Goal: Answer question/provide support: Answer question/provide support

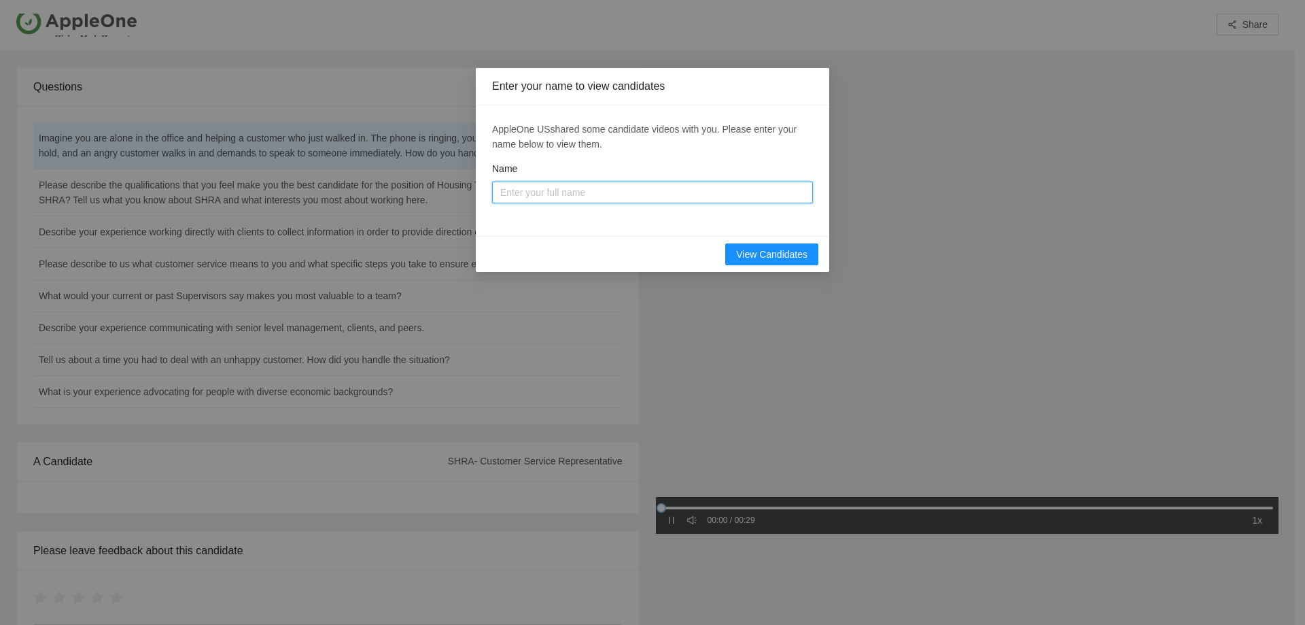
click at [542, 193] on input "Name" at bounding box center [652, 192] width 321 height 22
type input "[PERSON_NAME]"
click at [771, 254] on span "View Candidates" at bounding box center [771, 254] width 71 height 15
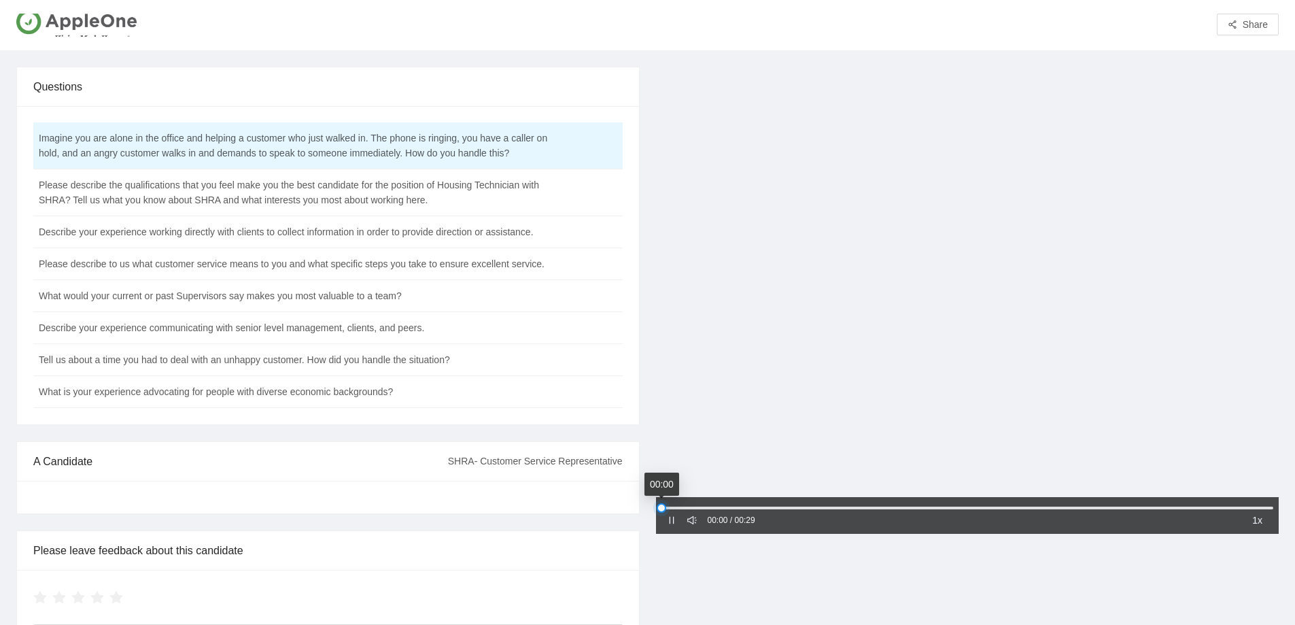
click at [660, 506] on div at bounding box center [661, 508] width 10 height 10
click at [671, 517] on icon "pause" at bounding box center [672, 520] width 10 height 10
click at [670, 519] on icon "caret-right" at bounding box center [671, 519] width 4 height 7
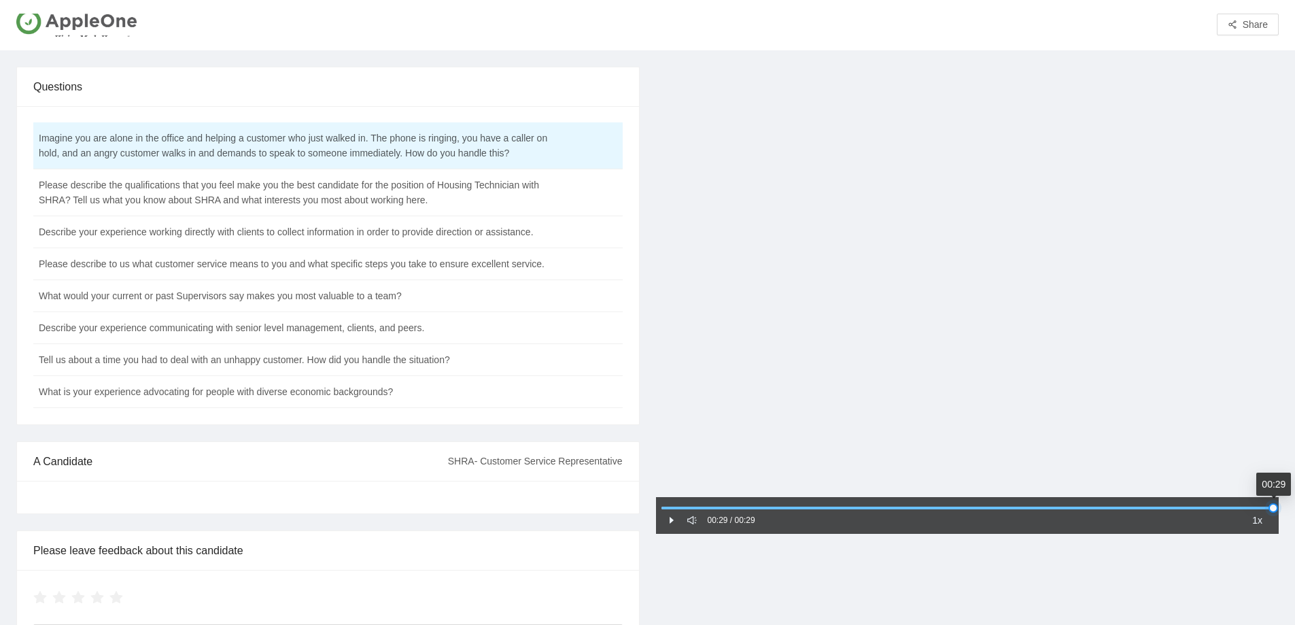
click at [1268, 507] on div at bounding box center [1273, 508] width 10 height 10
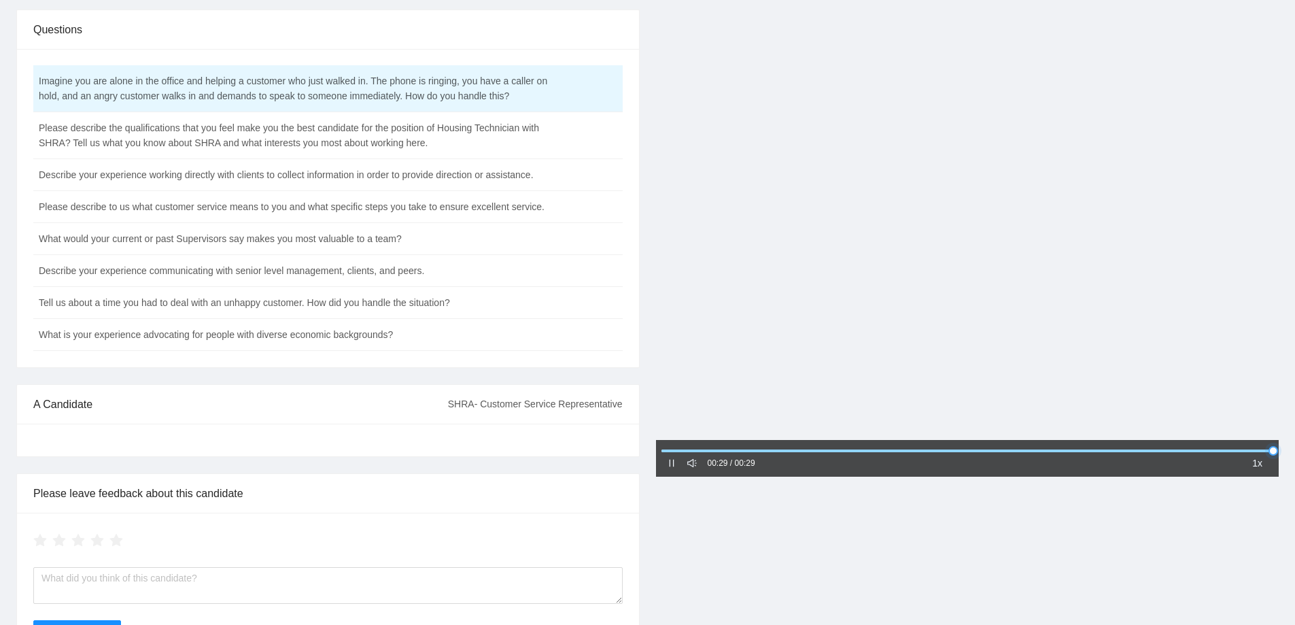
scroll to position [124, 0]
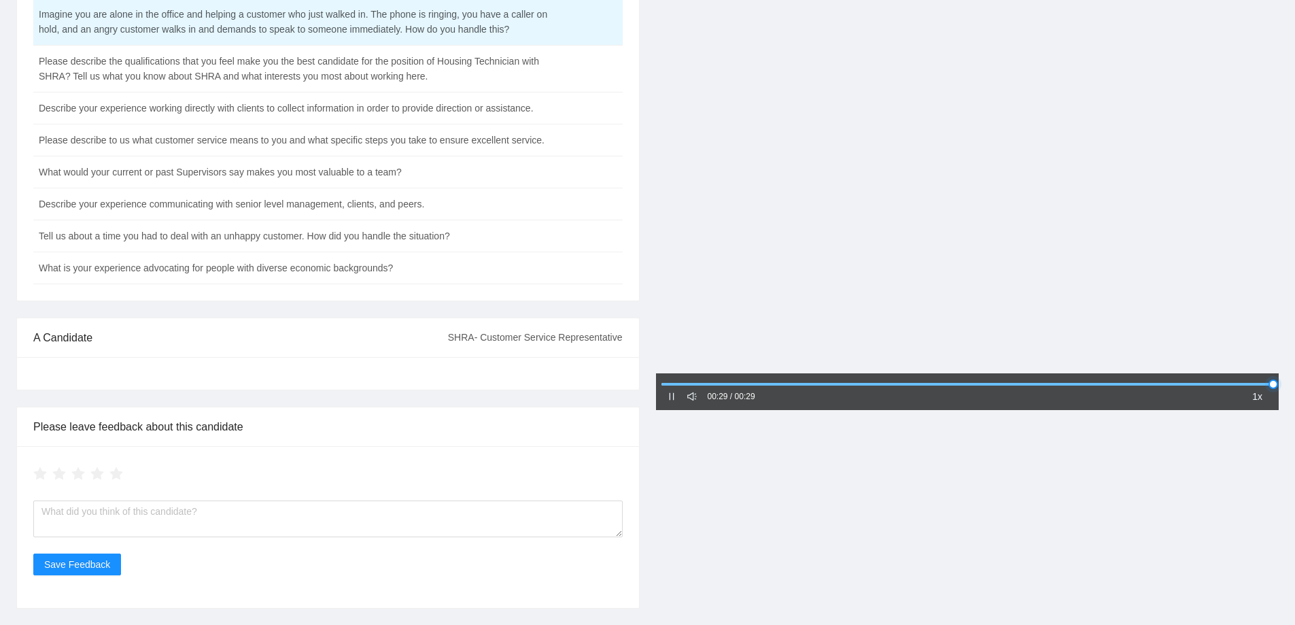
click at [1270, 381] on div at bounding box center [1273, 384] width 10 height 10
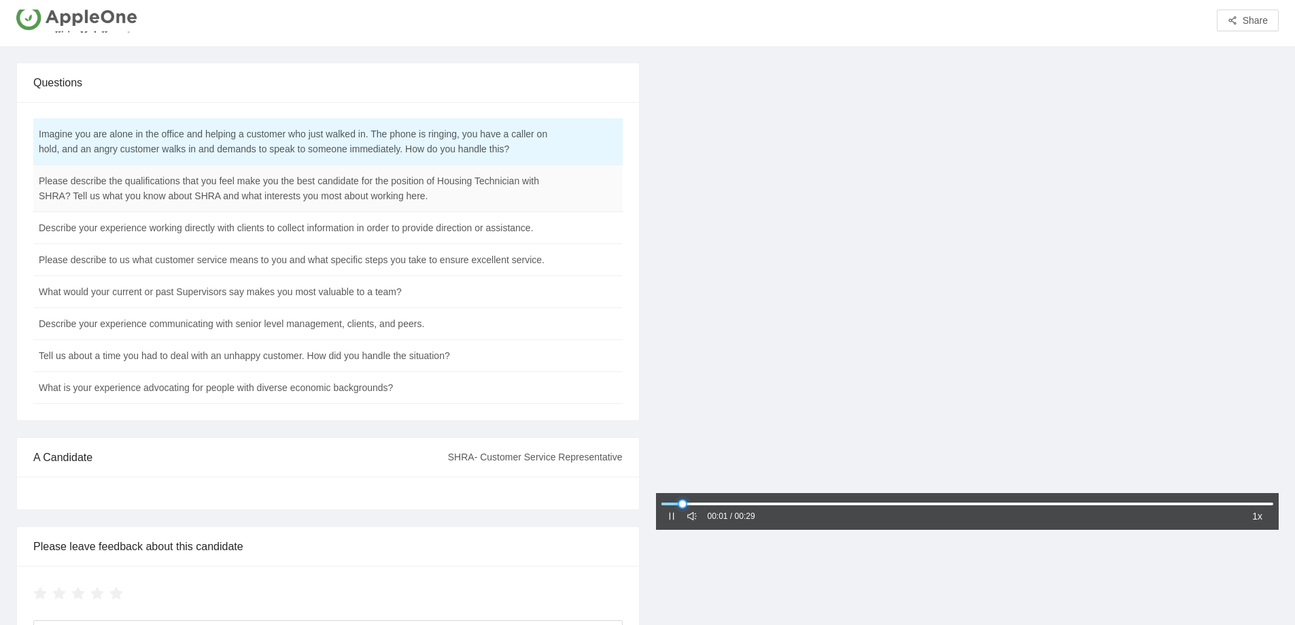
scroll to position [0, 0]
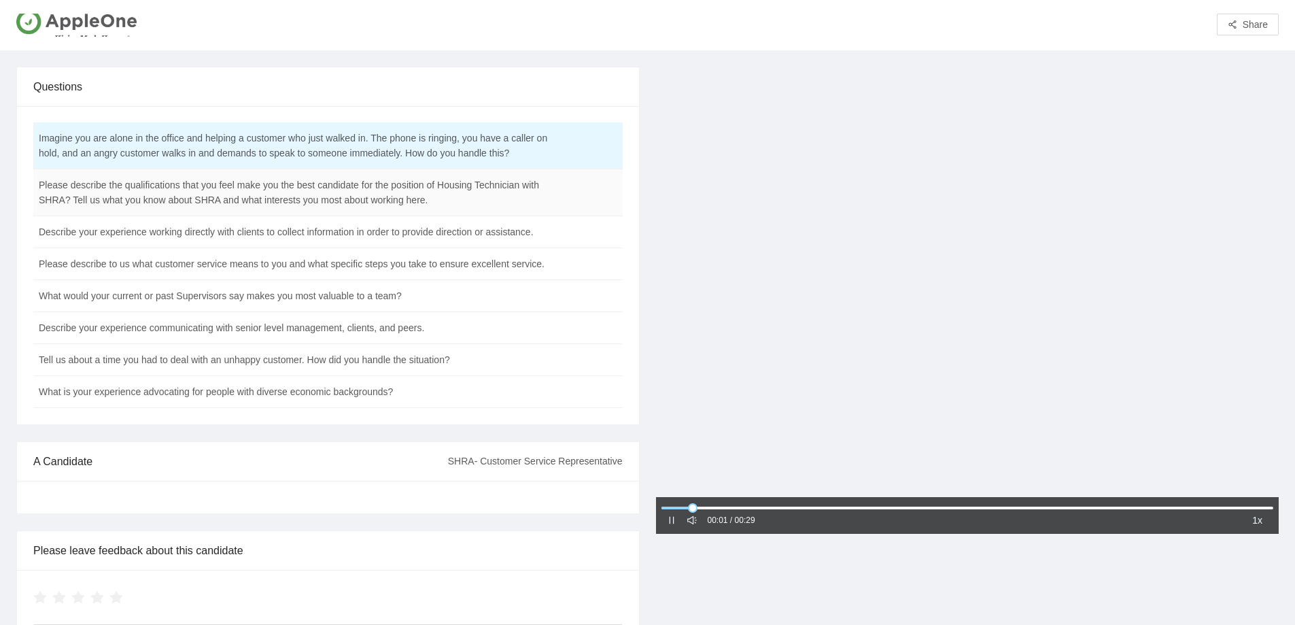
click at [421, 197] on td "Please describe the qualifications that you feel make you the best candidate fo…" at bounding box center [293, 192] width 521 height 47
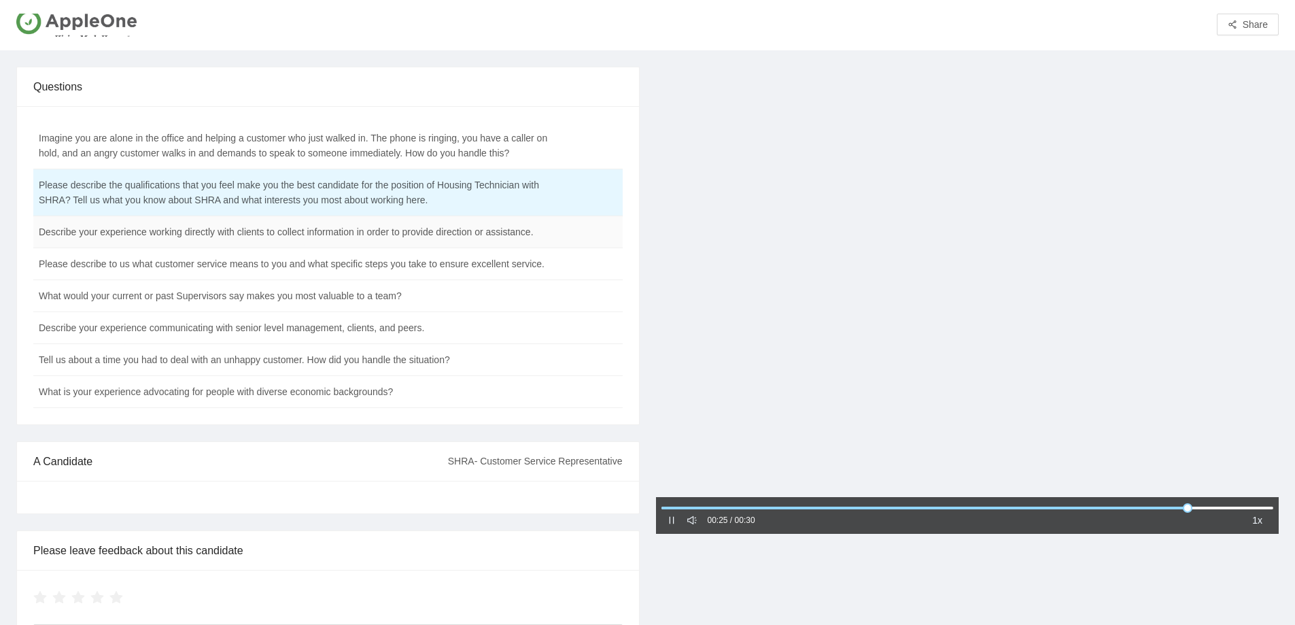
click at [283, 236] on td "Describe your experience working directly with clients to collect information i…" at bounding box center [293, 232] width 521 height 32
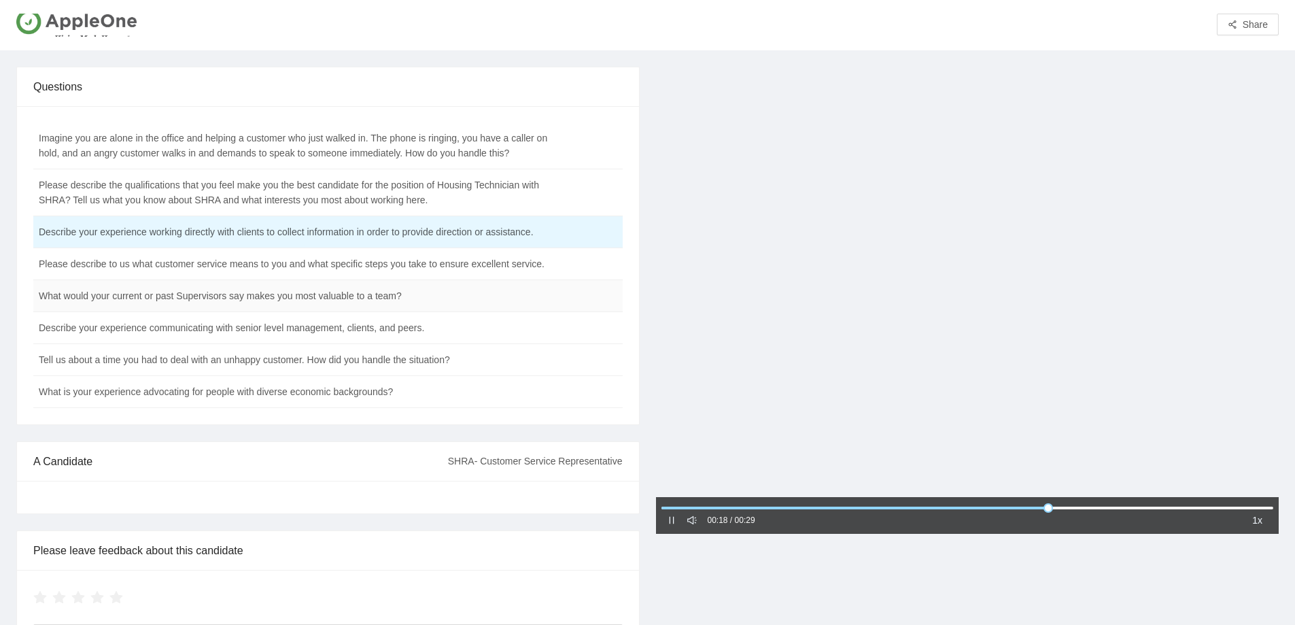
click at [364, 300] on td "What would your current or past Supervisors say makes you most valuable to a te…" at bounding box center [293, 296] width 521 height 32
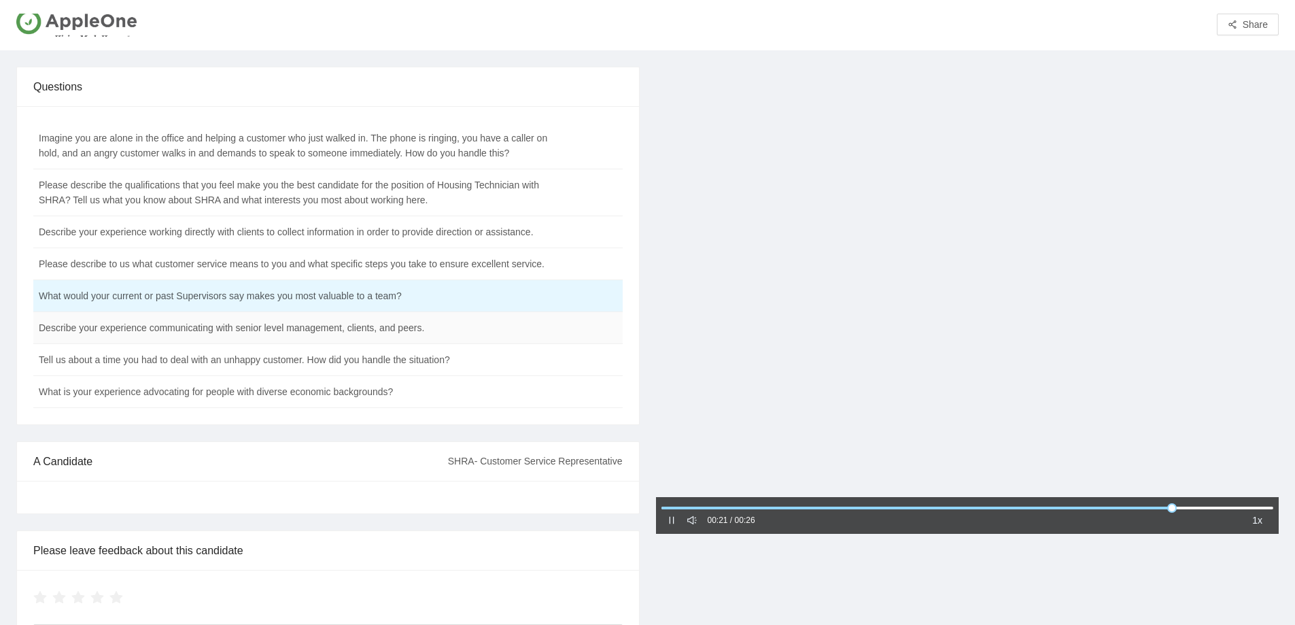
click at [360, 330] on td "Describe your experience communicating with senior level management, clients, a…" at bounding box center [293, 328] width 521 height 32
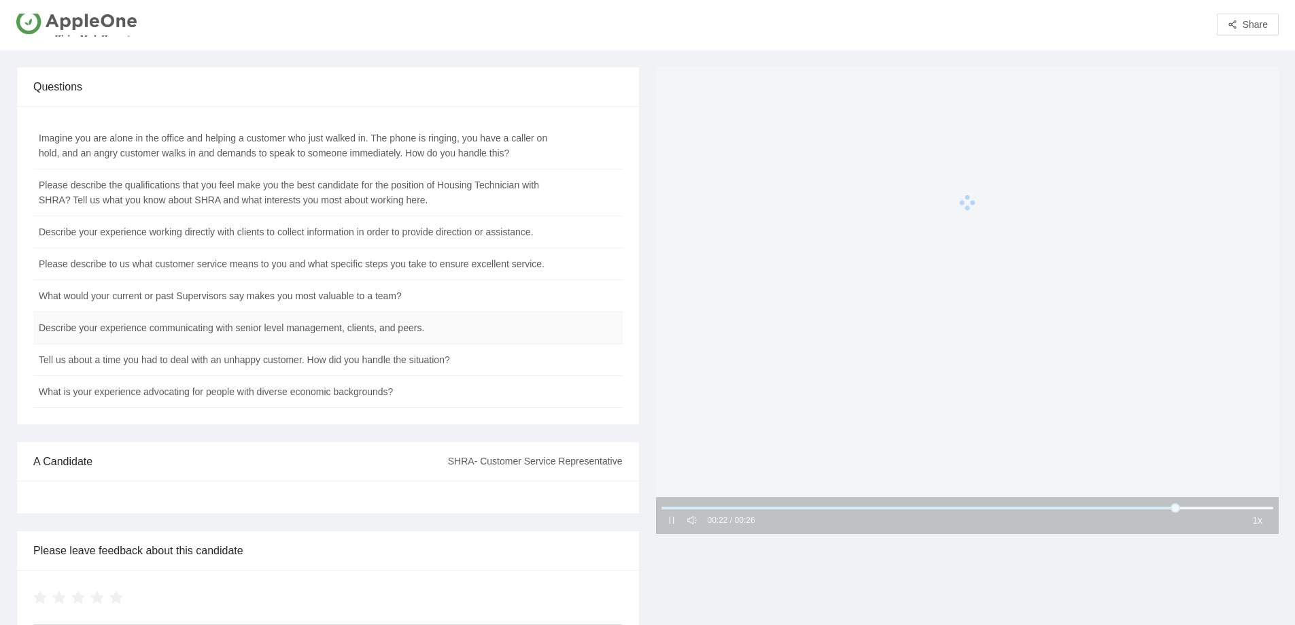
click at [360, 330] on td "Describe your experience communicating with senior level management, clients, a…" at bounding box center [293, 328] width 521 height 32
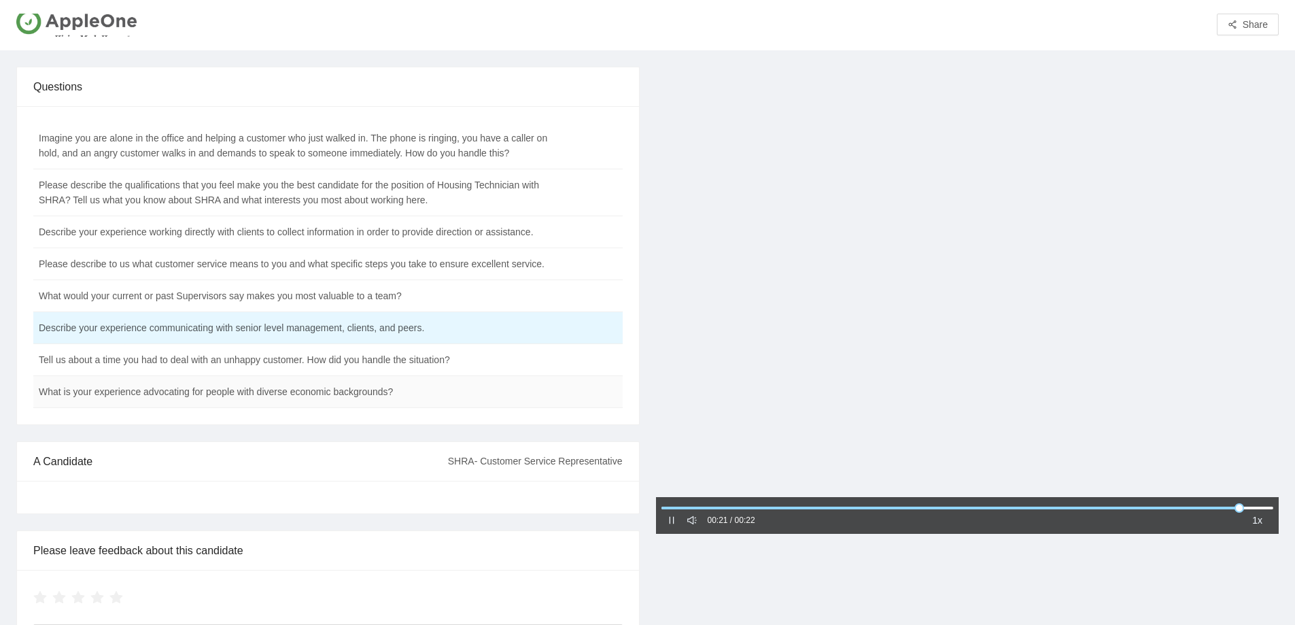
click at [232, 394] on td "What is your experience advocating for people with diverse economic backgrounds?" at bounding box center [293, 392] width 521 height 32
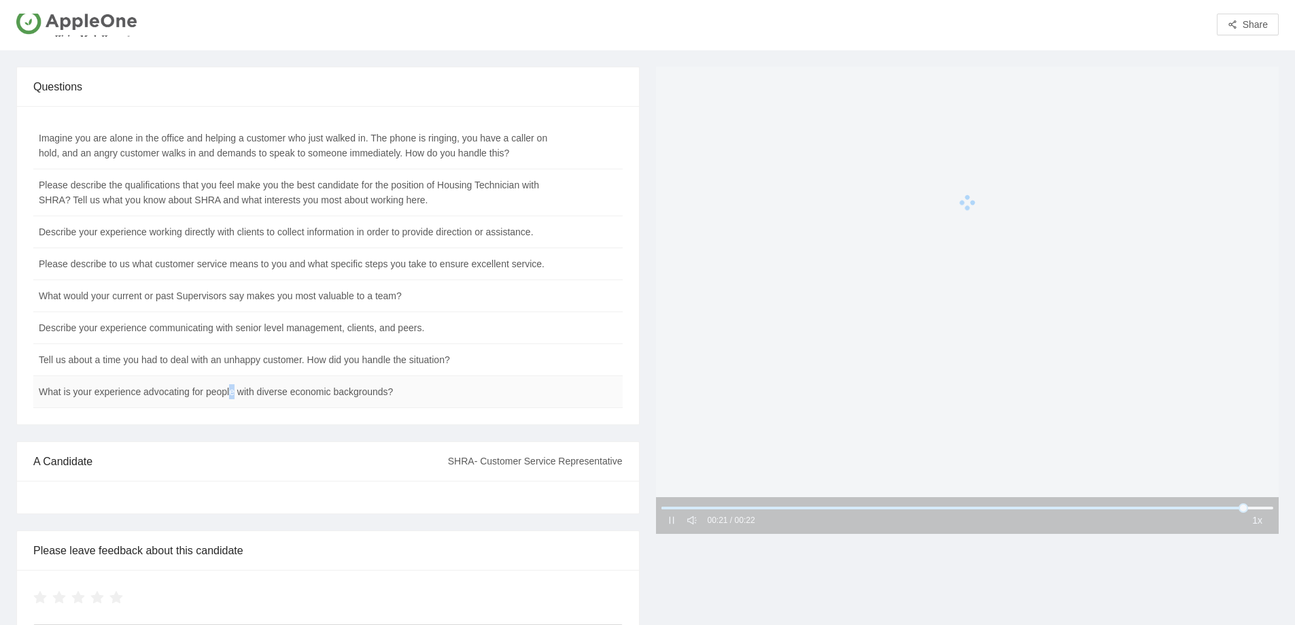
click at [233, 394] on td "What is your experience advocating for people with diverse economic backgrounds?" at bounding box center [293, 392] width 521 height 32
